Goal: Navigation & Orientation: Find specific page/section

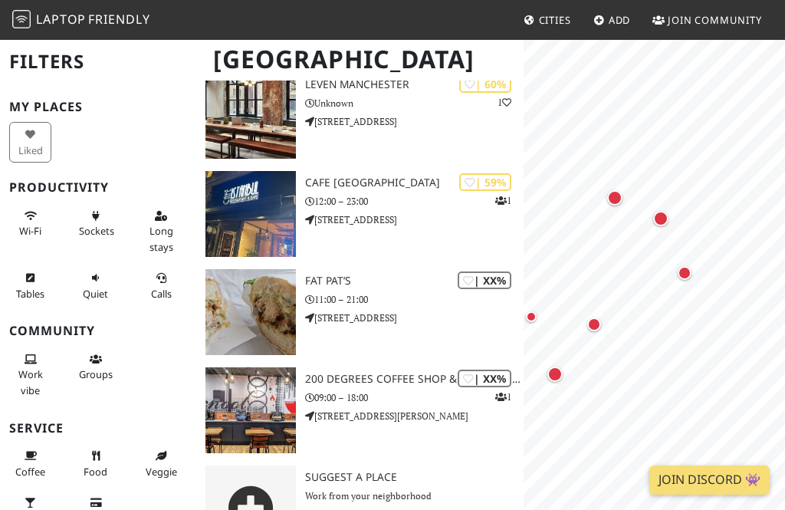
scroll to position [752, 0]
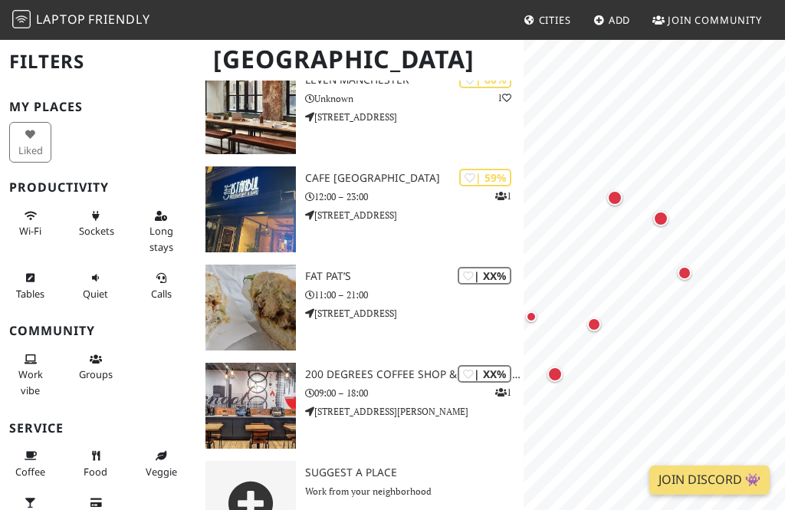
click at [687, 277] on div "Map marker" at bounding box center [685, 273] width 14 height 14
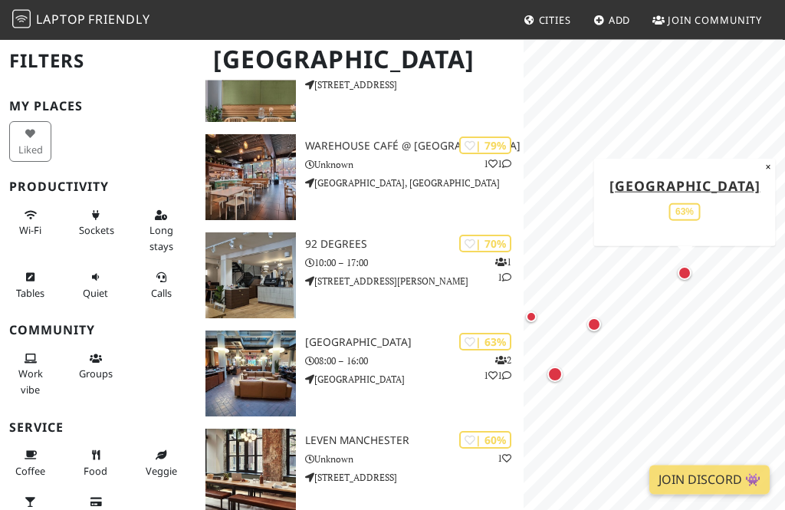
scroll to position [398, 0]
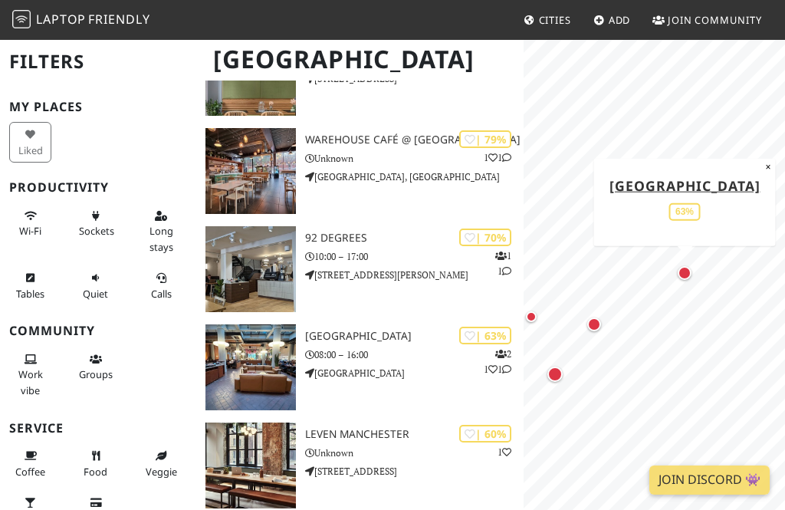
click at [264, 378] on img at bounding box center [250, 367] width 90 height 86
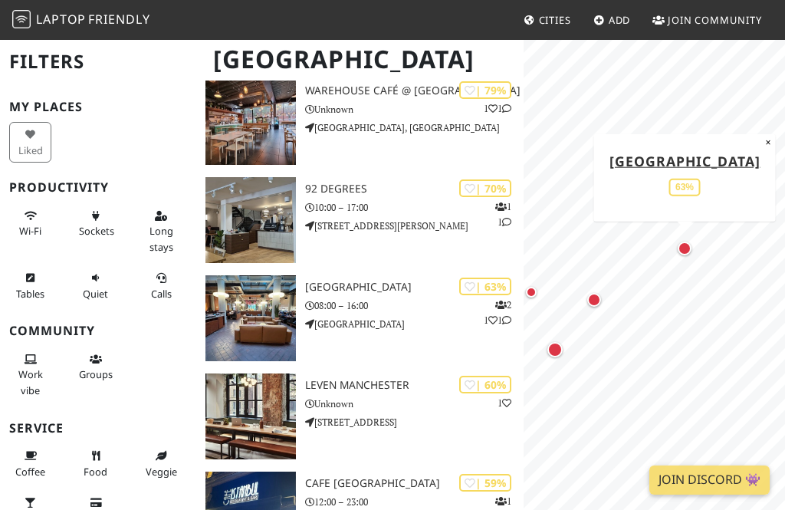
click at [593, 301] on div "Map marker" at bounding box center [594, 300] width 14 height 14
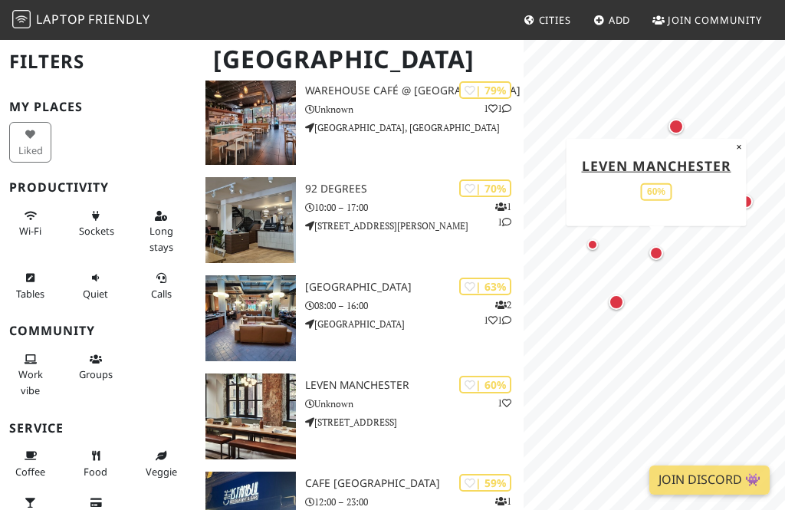
click at [619, 302] on div "Map marker" at bounding box center [616, 301] width 15 height 15
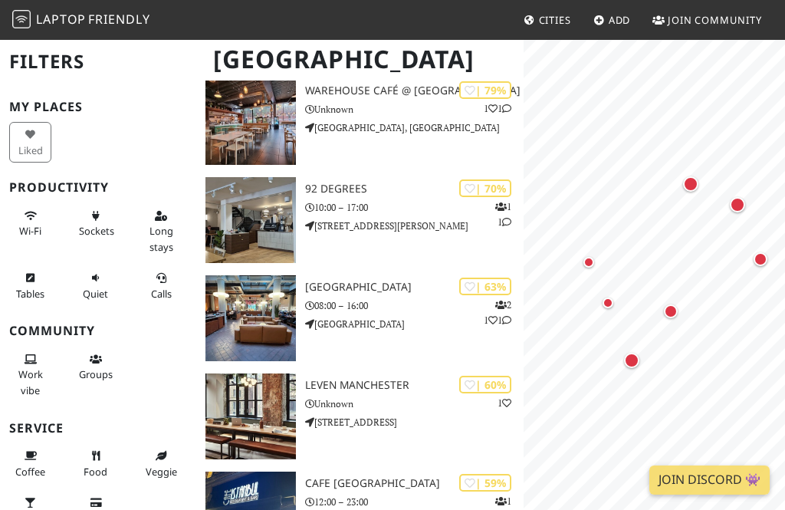
click at [613, 306] on div "Map marker" at bounding box center [608, 303] width 31 height 31
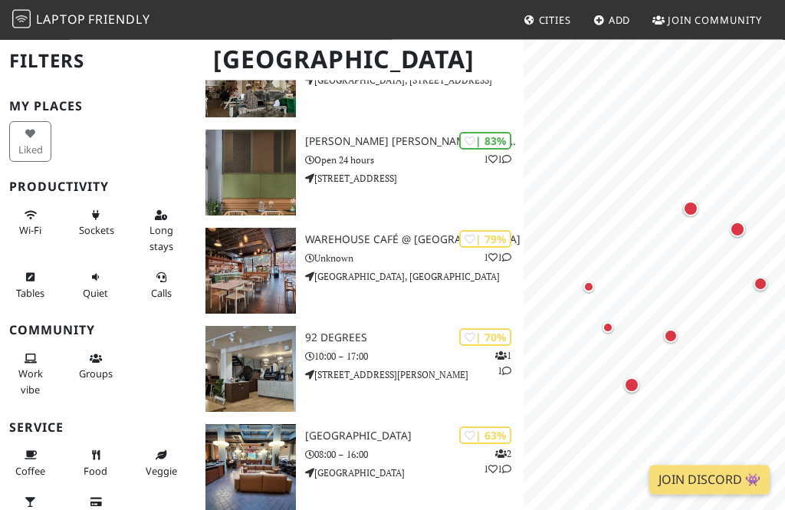
scroll to position [298, 0]
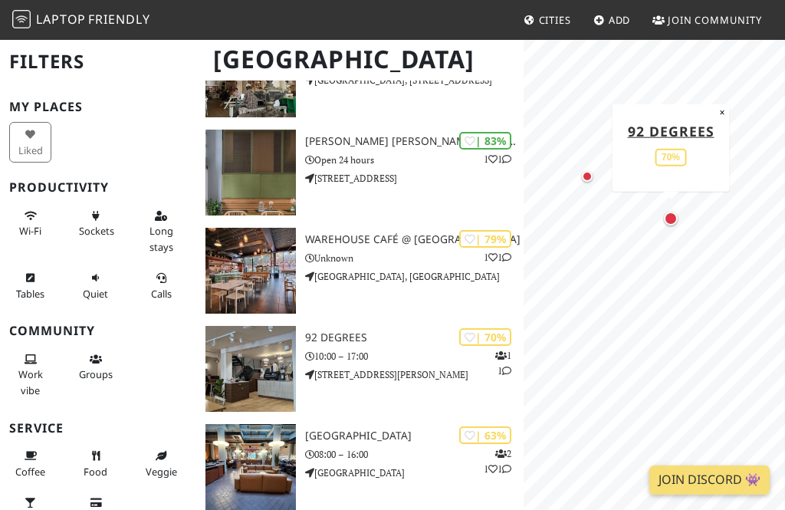
click at [671, 215] on div "Map marker" at bounding box center [671, 219] width 14 height 14
click at [618, 248] on div "Map marker" at bounding box center [617, 250] width 11 height 11
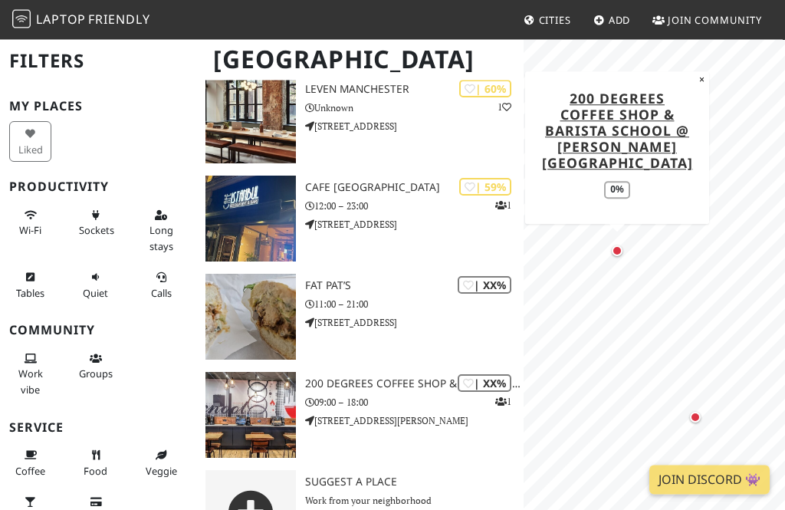
scroll to position [752, 0]
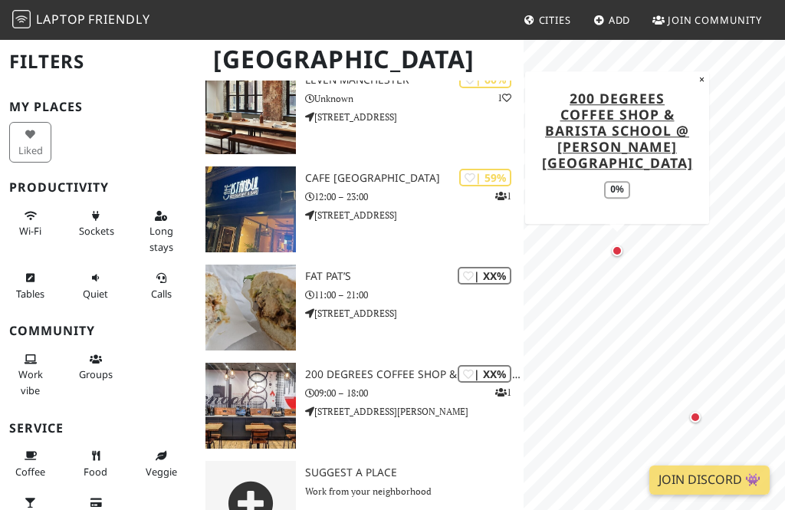
click at [246, 412] on img at bounding box center [250, 406] width 90 height 86
